Goal: Task Accomplishment & Management: Complete application form

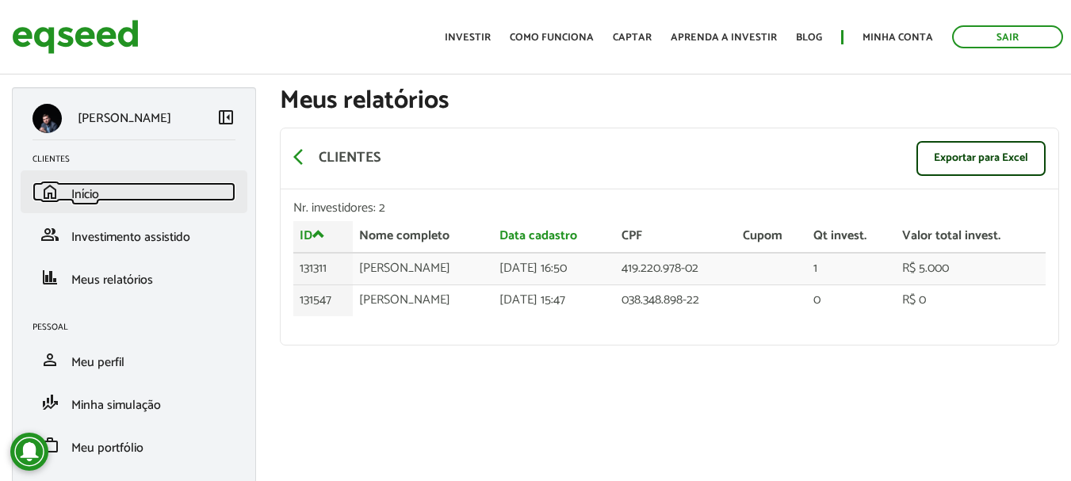
click at [87, 201] on span "Início" at bounding box center [85, 194] width 28 height 21
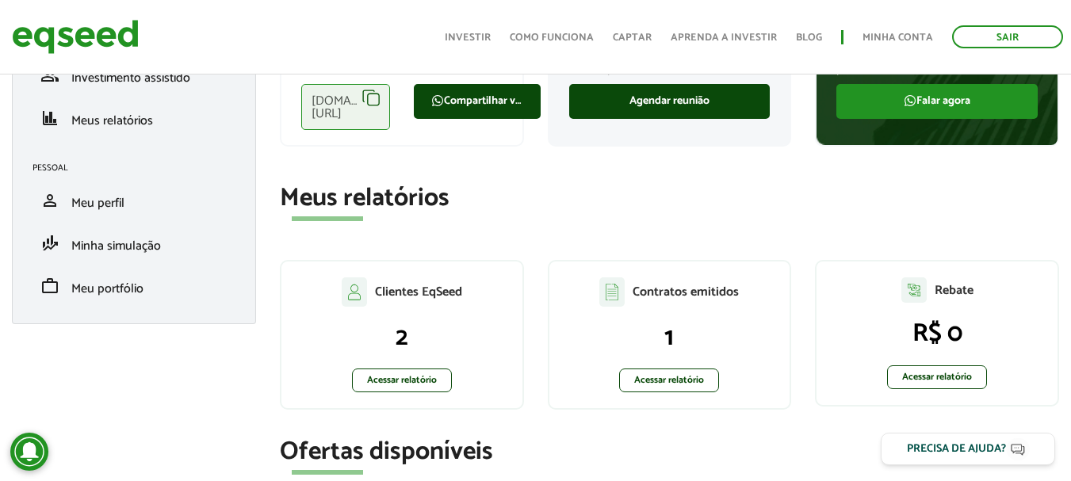
scroll to position [158, 0]
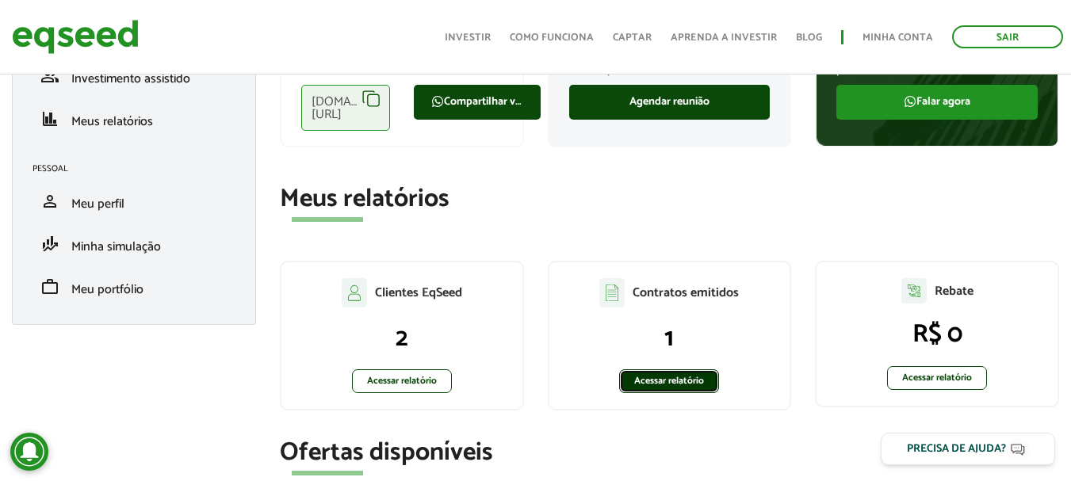
click at [679, 382] on link "Acessar relatório" at bounding box center [669, 381] width 100 height 24
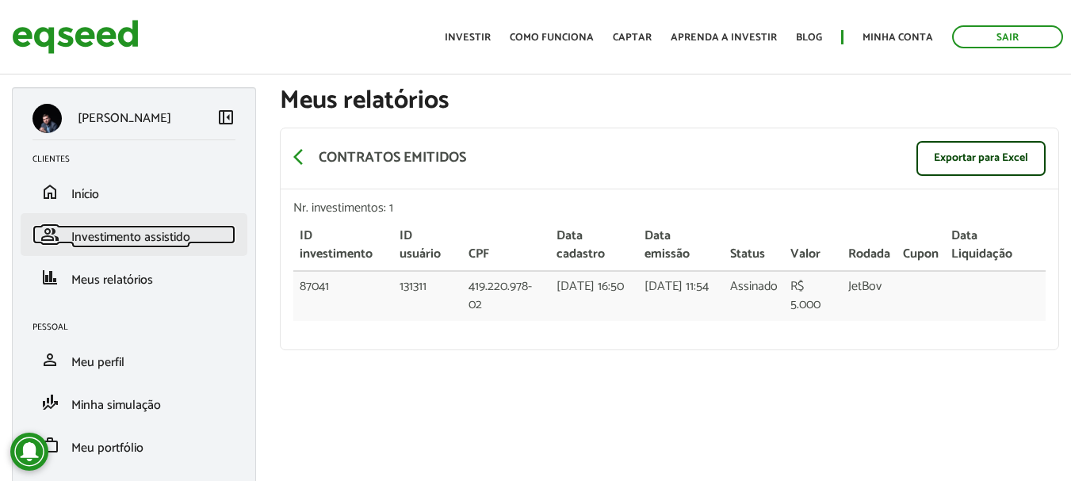
click at [128, 235] on span "Investimento assistido" at bounding box center [130, 237] width 119 height 21
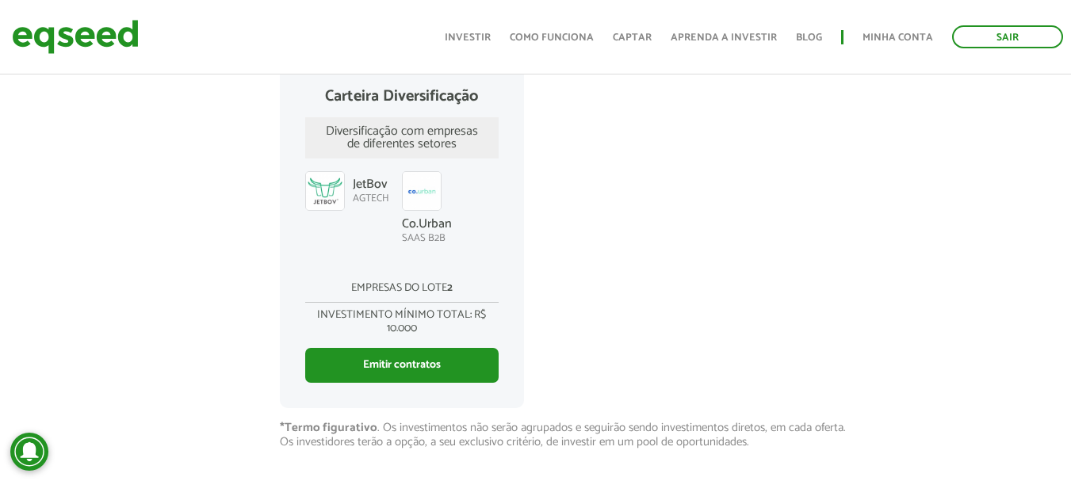
scroll to position [552, 0]
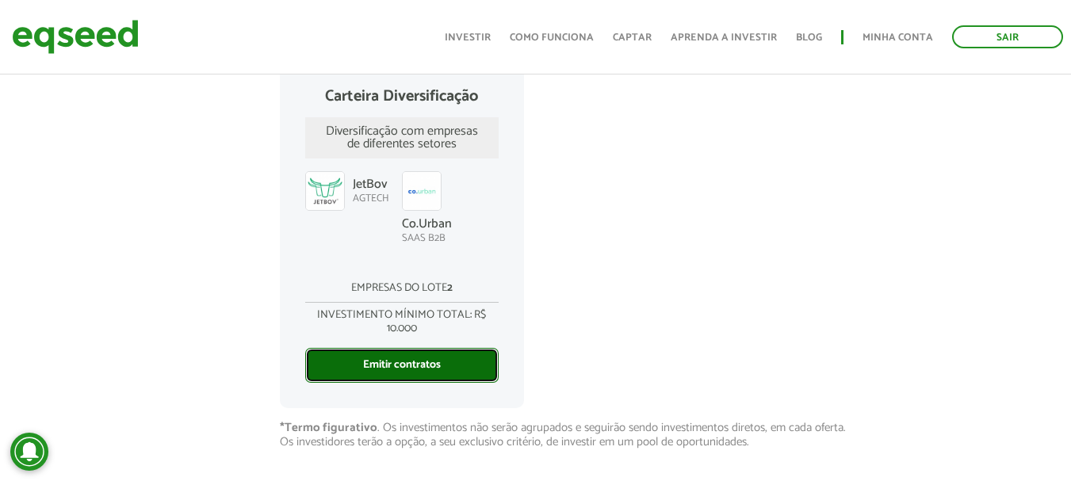
click at [447, 378] on link "Emitir contratos" at bounding box center [401, 365] width 193 height 35
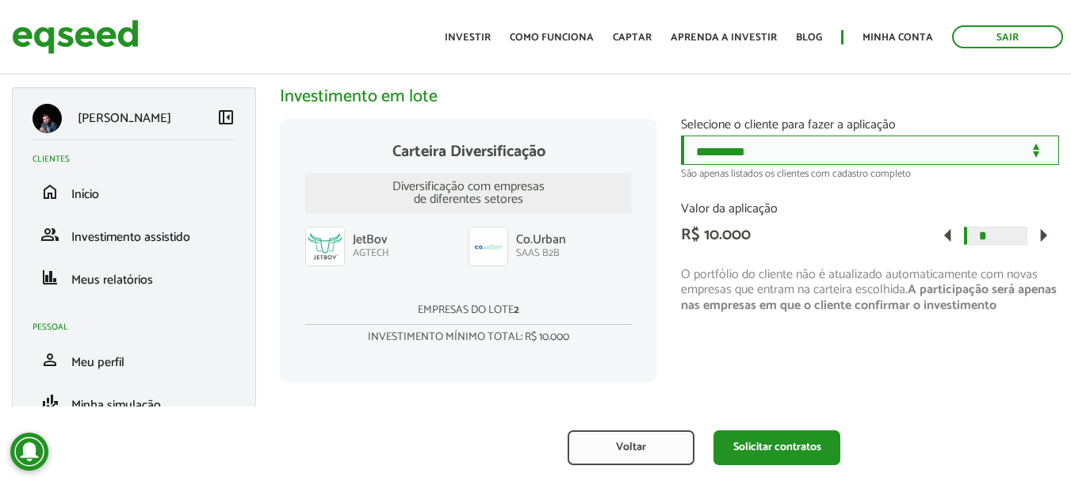
click at [1018, 165] on select "**********" at bounding box center [870, 150] width 378 height 29
select select "******"
click at [681, 136] on select "**********" at bounding box center [870, 150] width 378 height 29
click at [1044, 240] on span "arrow_right" at bounding box center [1043, 236] width 32 height 32
type input "*"
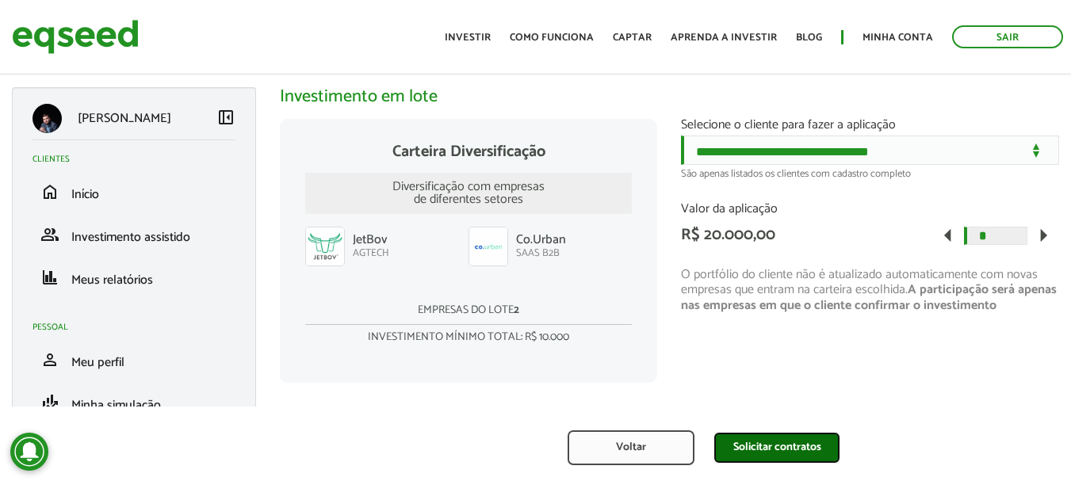
click at [767, 450] on button "Solicitar contratos" at bounding box center [776, 448] width 127 height 32
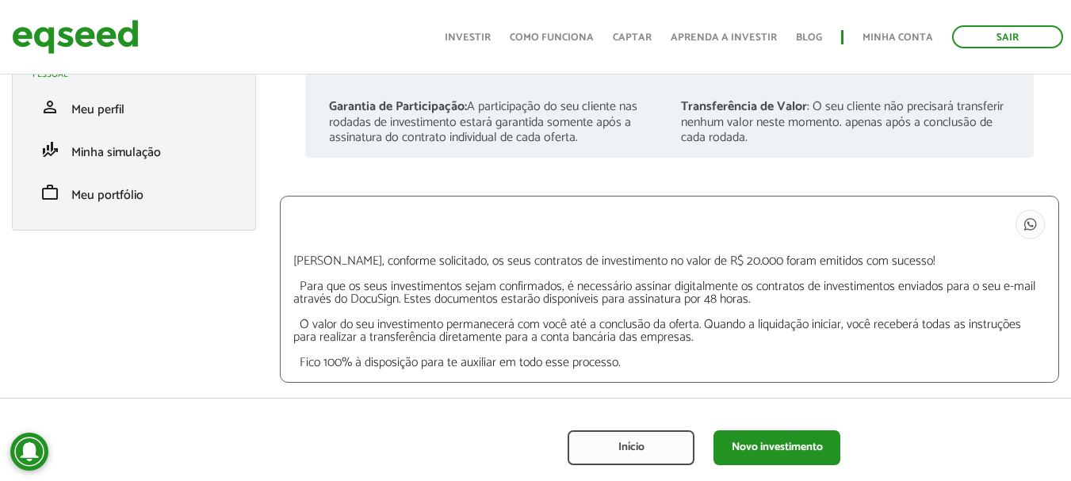
scroll to position [258, 0]
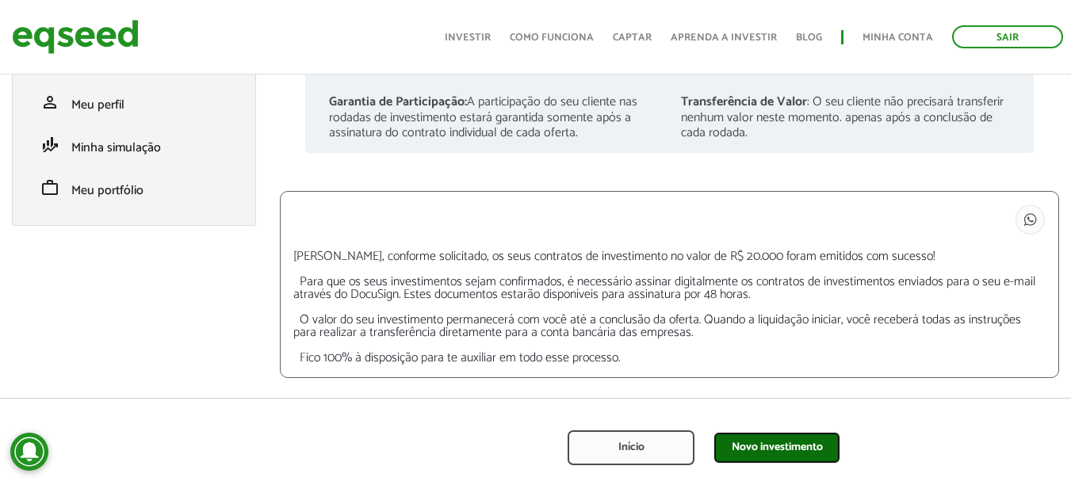
click at [748, 444] on button "Novo investimento" at bounding box center [776, 448] width 127 height 32
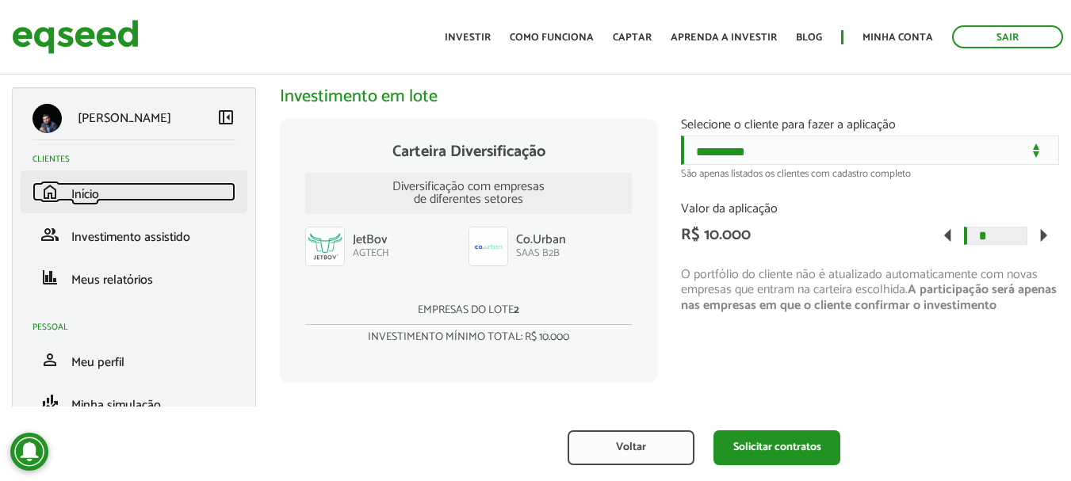
click at [80, 203] on span "Início" at bounding box center [85, 194] width 28 height 21
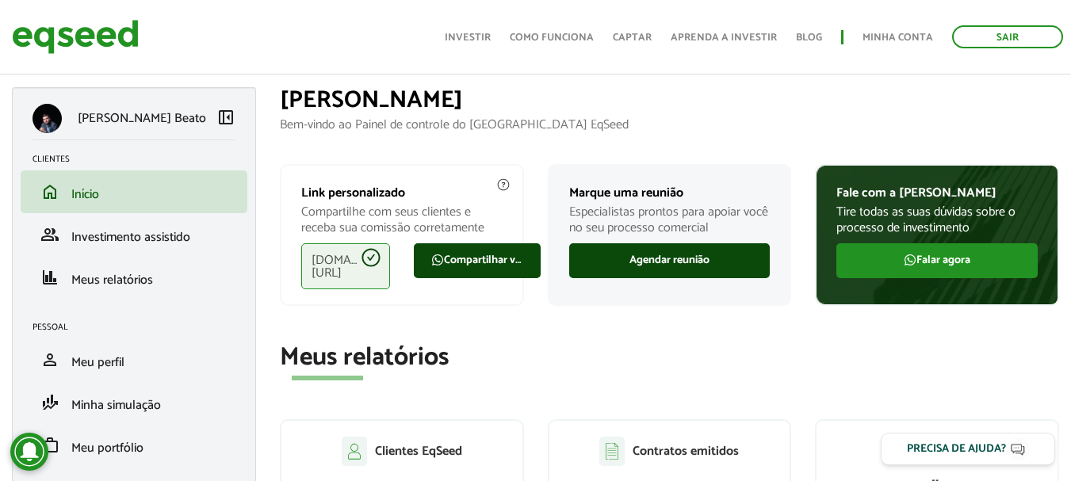
scroll to position [79, 0]
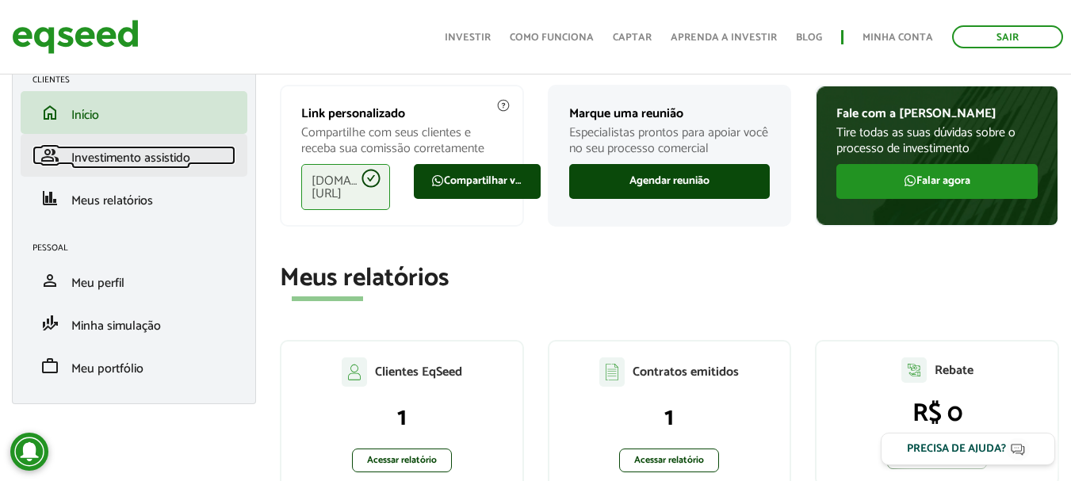
click at [148, 167] on span "Investimento assistido" at bounding box center [130, 157] width 119 height 21
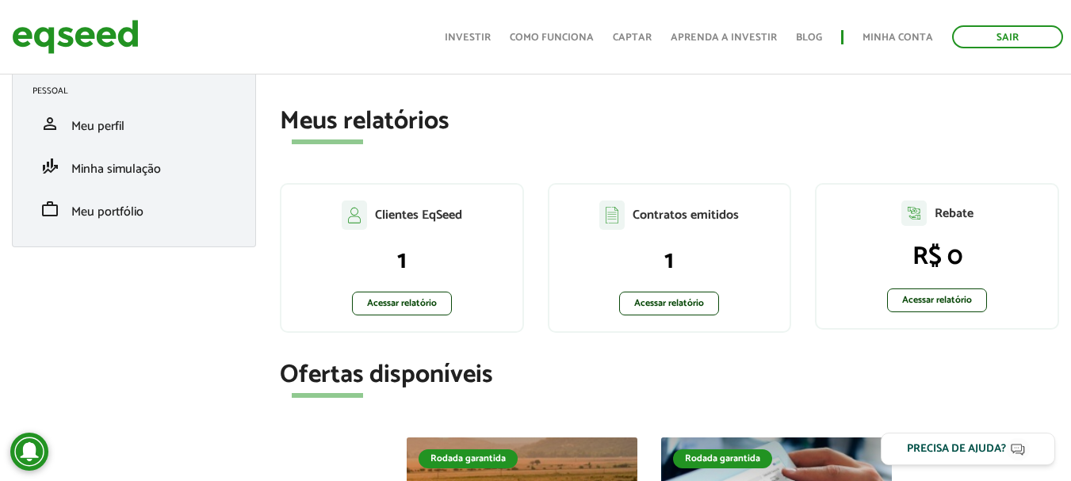
scroll to position [238, 0]
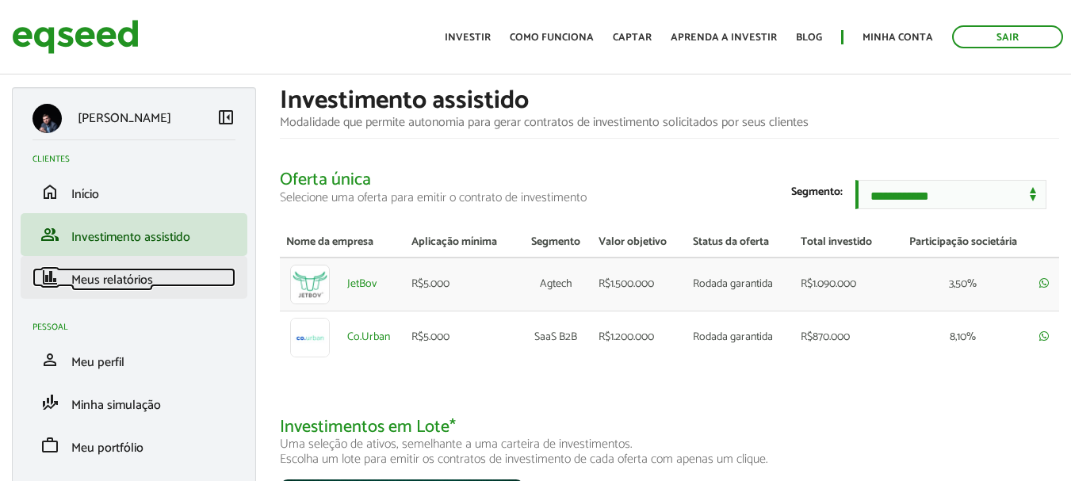
drag, startPoint x: 147, startPoint y: 272, endPoint x: 147, endPoint y: 257, distance: 15.1
click at [147, 273] on span "Meus relatórios" at bounding box center [112, 279] width 82 height 21
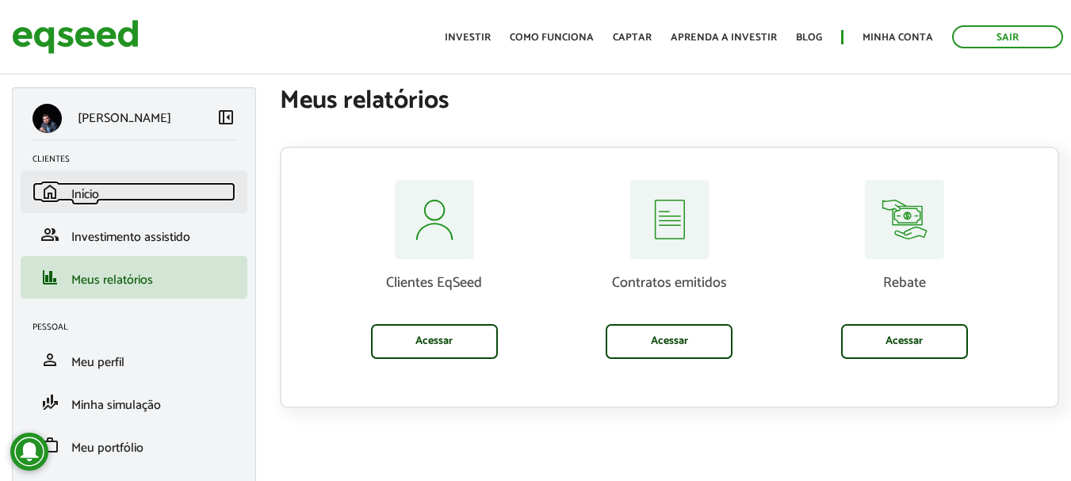
click at [131, 197] on link "home Início" at bounding box center [133, 191] width 203 height 19
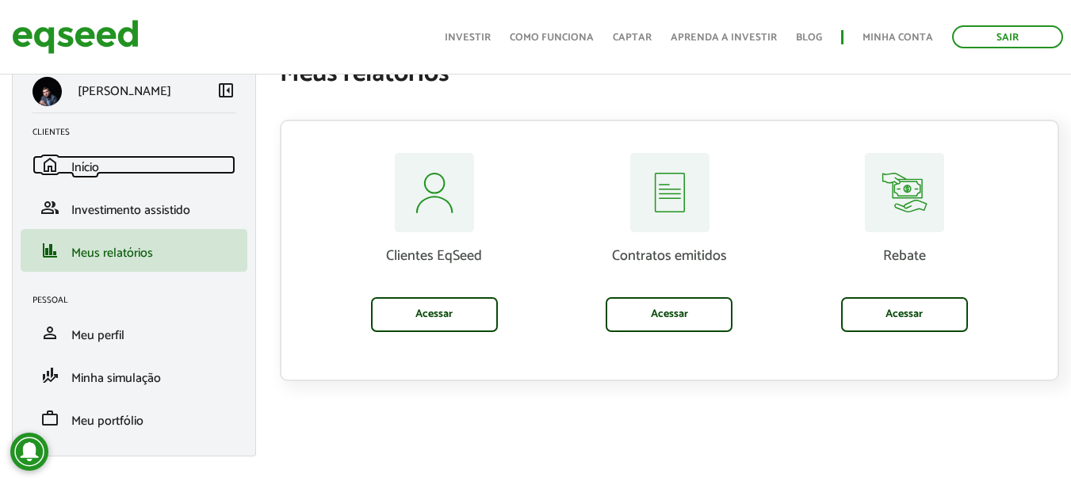
scroll to position [50, 0]
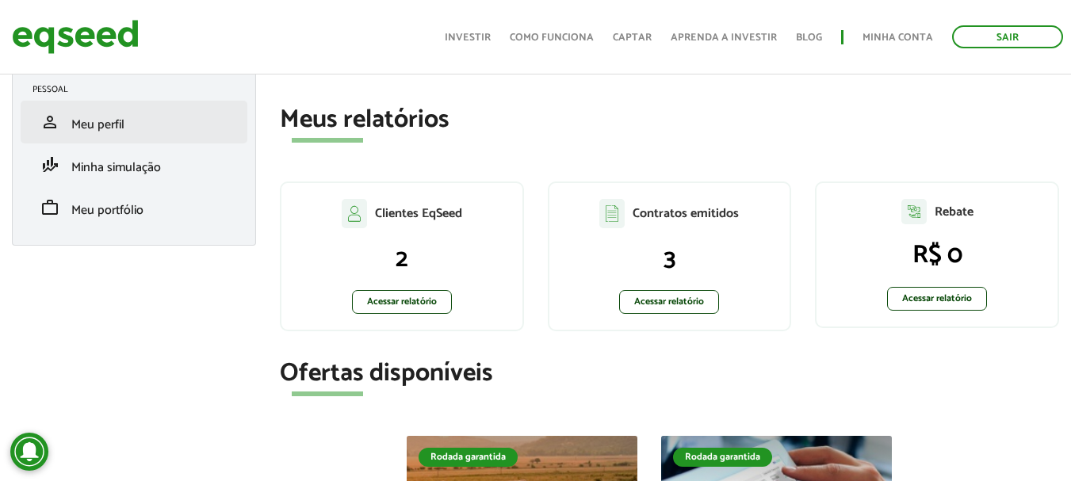
scroll to position [158, 0]
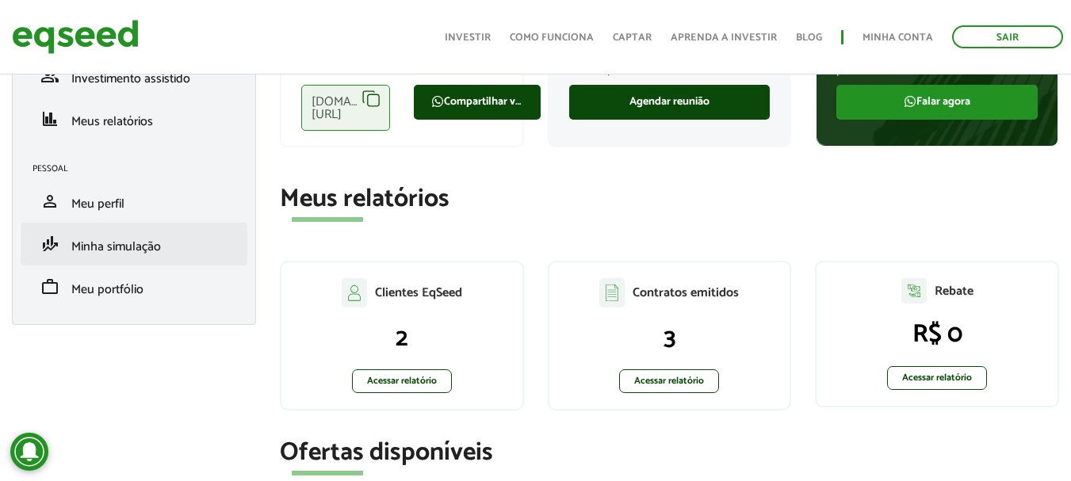
click at [125, 262] on li "finance_mode Minha simulação" at bounding box center [134, 244] width 227 height 43
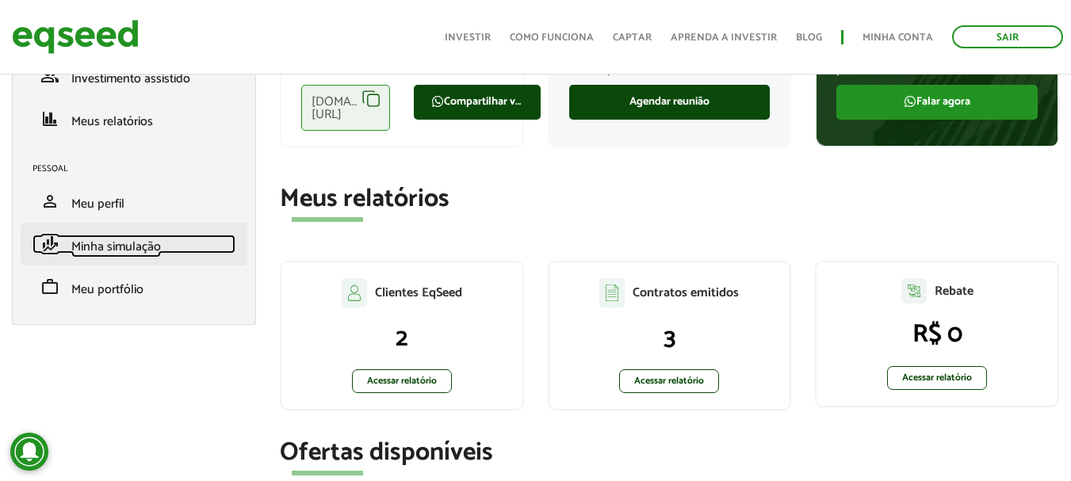
click at [128, 250] on span "Minha simulação" at bounding box center [116, 246] width 90 height 21
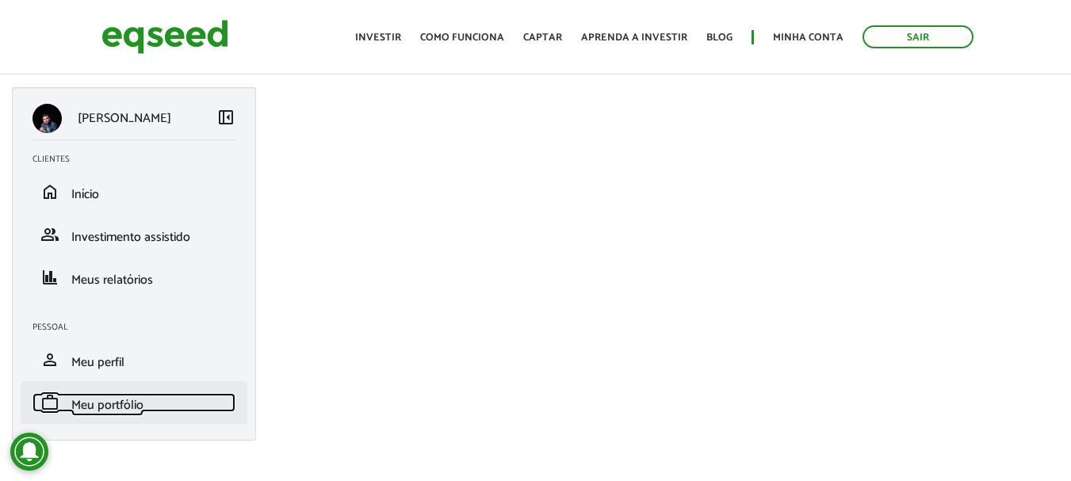
click at [133, 403] on span "Meu portfólio" at bounding box center [107, 405] width 72 height 21
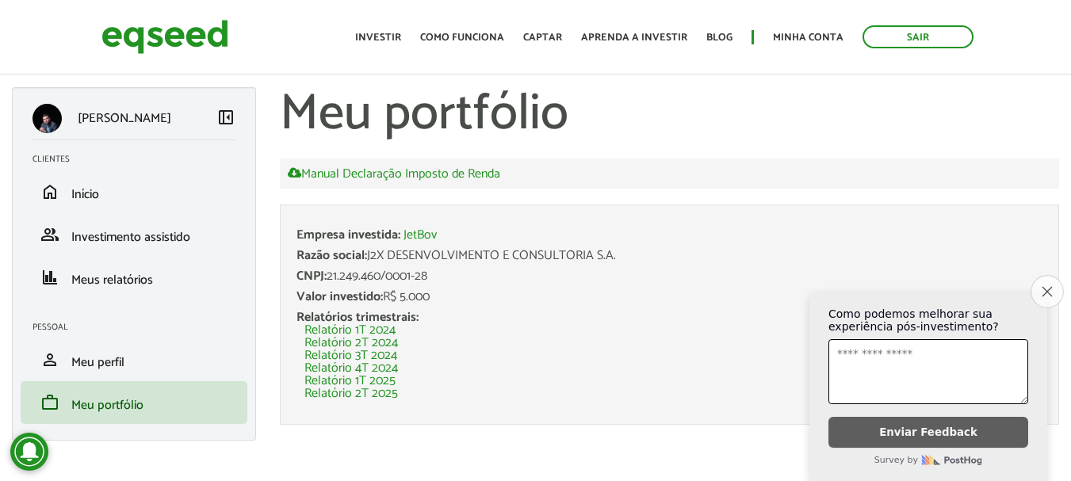
click at [1044, 286] on icon "Close survey" at bounding box center [1046, 291] width 10 height 10
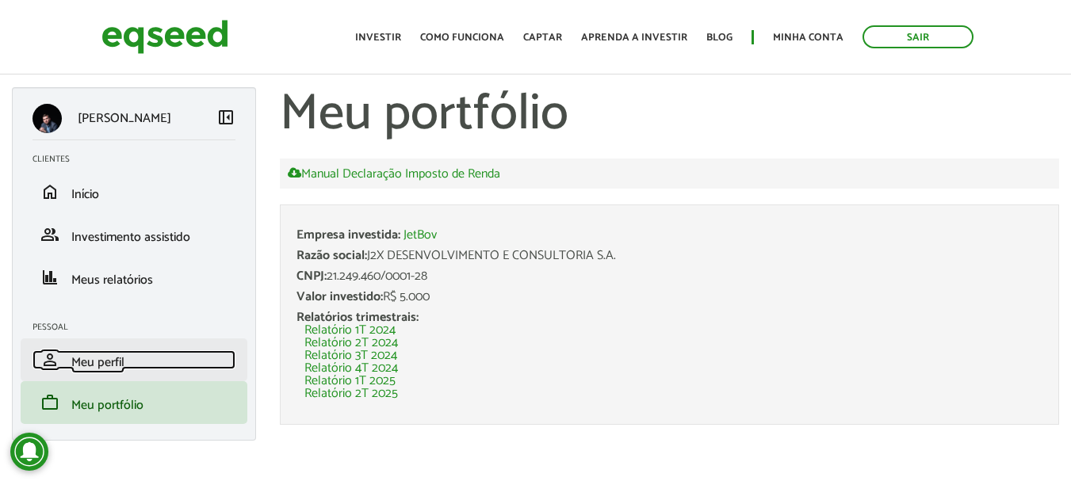
click at [140, 361] on link "person Meu perfil" at bounding box center [133, 359] width 203 height 19
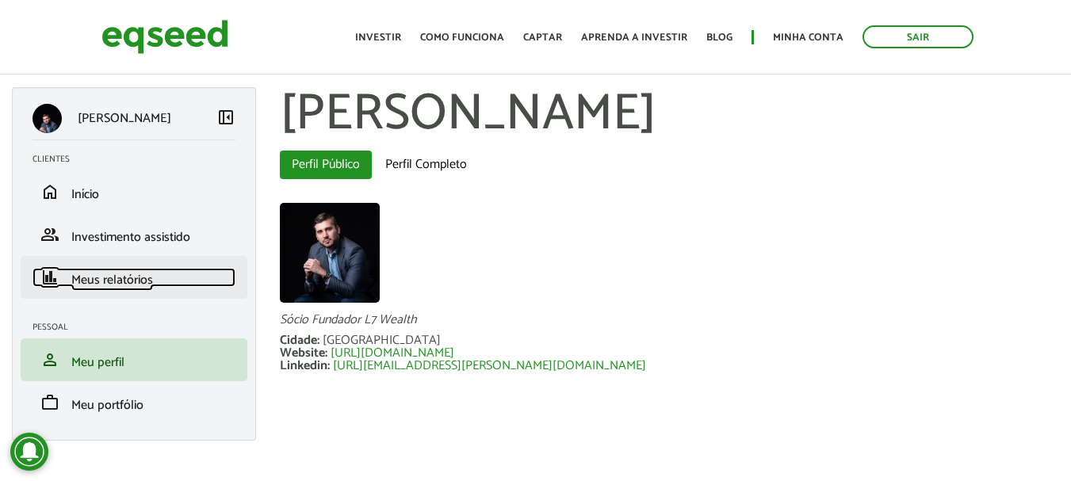
click at [154, 281] on link "finance Meus relatórios" at bounding box center [133, 277] width 203 height 19
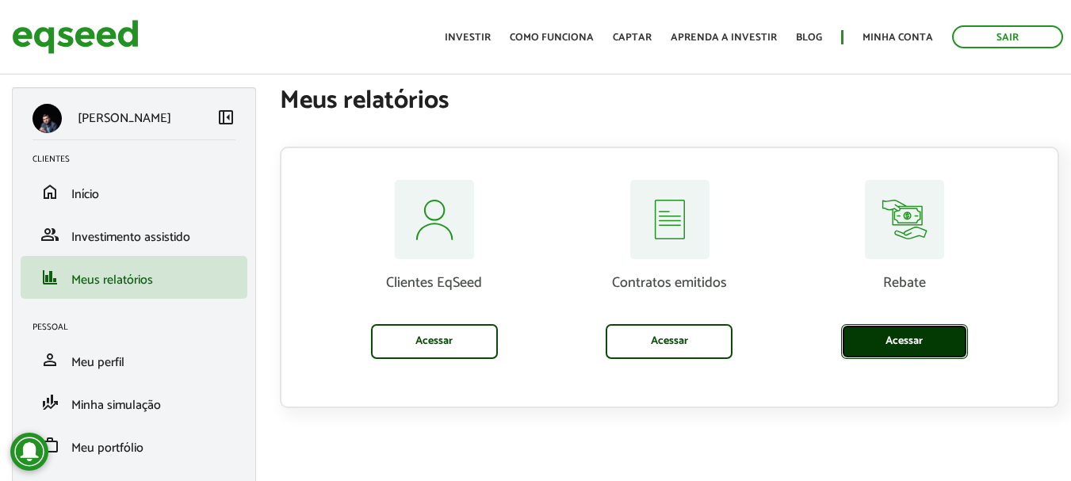
click at [896, 334] on link "Acessar" at bounding box center [904, 341] width 127 height 35
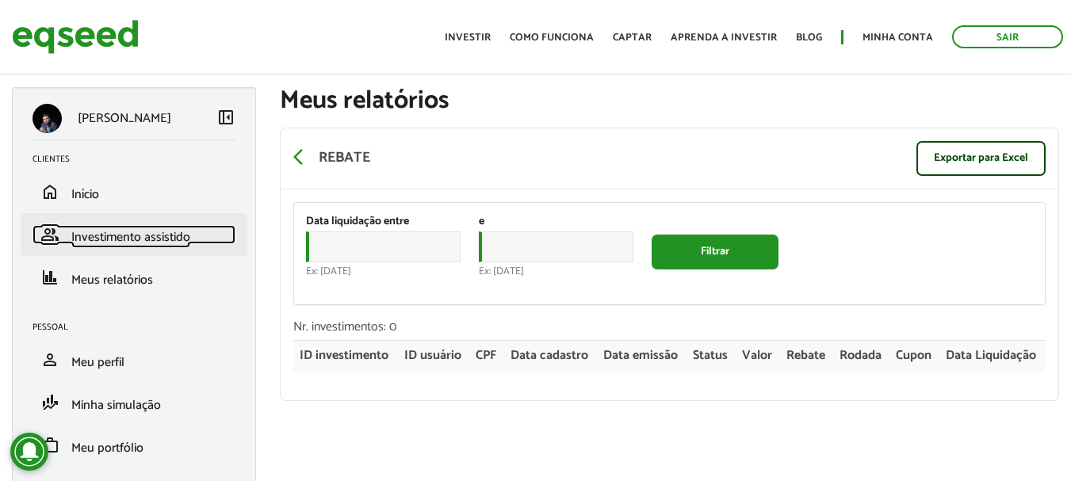
click at [100, 239] on span "Investimento assistido" at bounding box center [130, 237] width 119 height 21
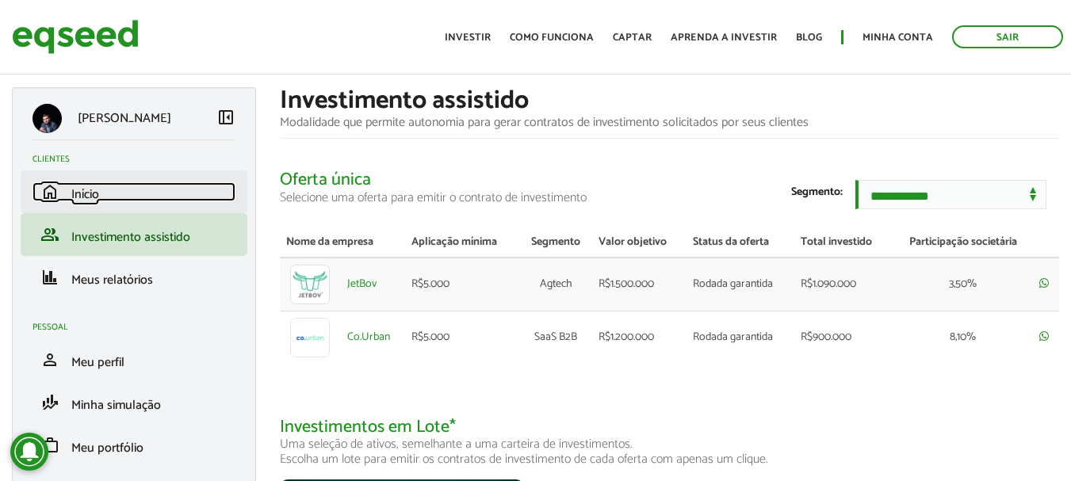
click at [103, 194] on link "home Início" at bounding box center [133, 191] width 203 height 19
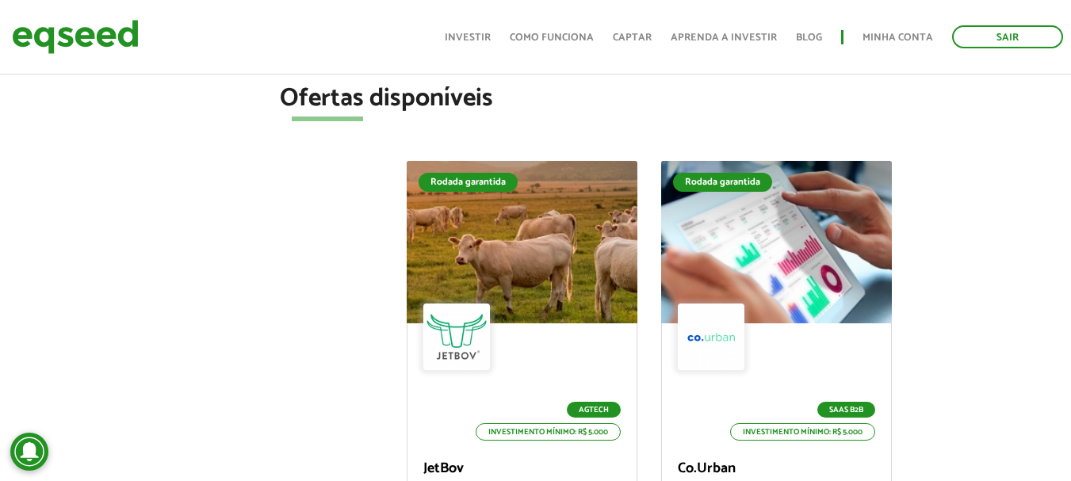
scroll to position [238, 0]
